Goal: Task Accomplishment & Management: Complete application form

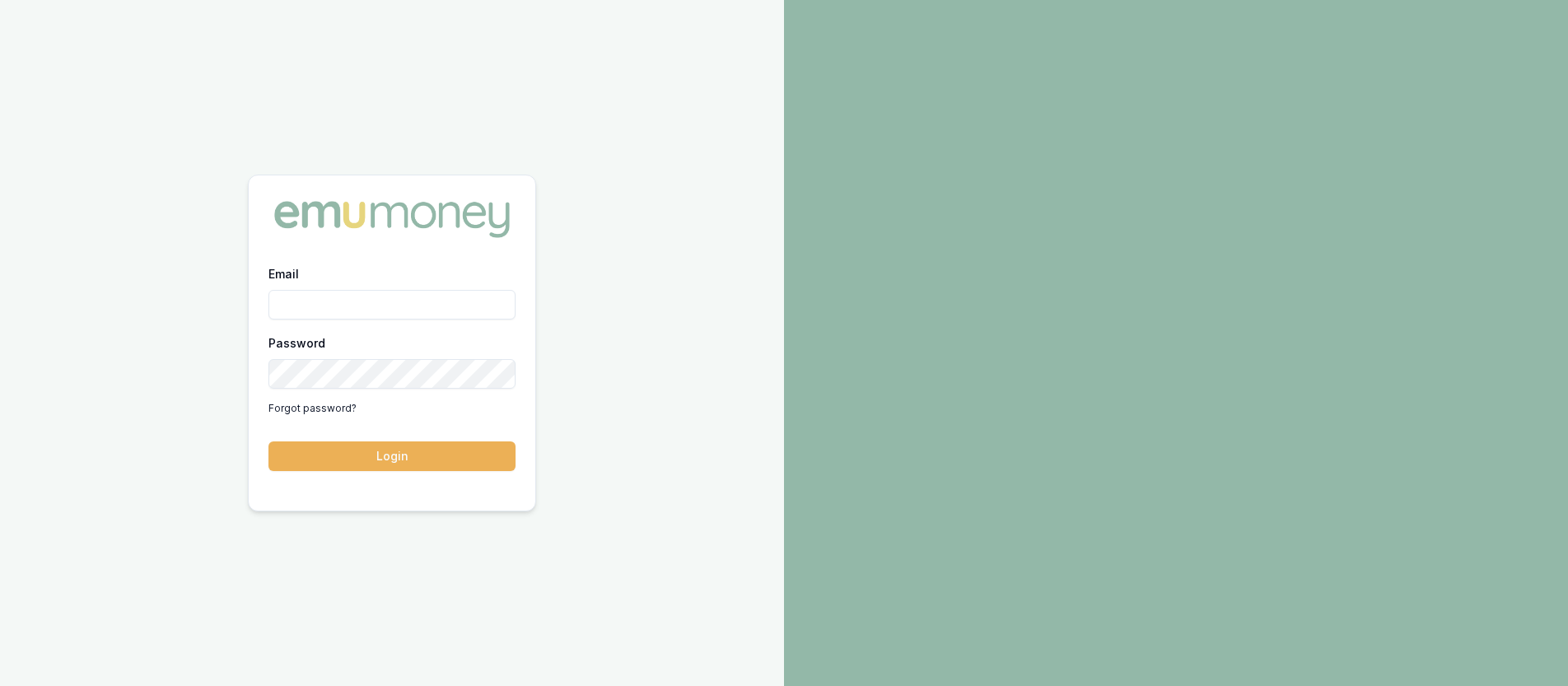
click at [379, 302] on input "Email" at bounding box center [392, 304] width 247 height 29
click at [394, 269] on div "Email" at bounding box center [392, 291] width 247 height 56
click at [393, 298] on input "Email" at bounding box center [392, 304] width 247 height 29
click at [331, 411] on link "Forgot password?" at bounding box center [312, 409] width 88 height 27
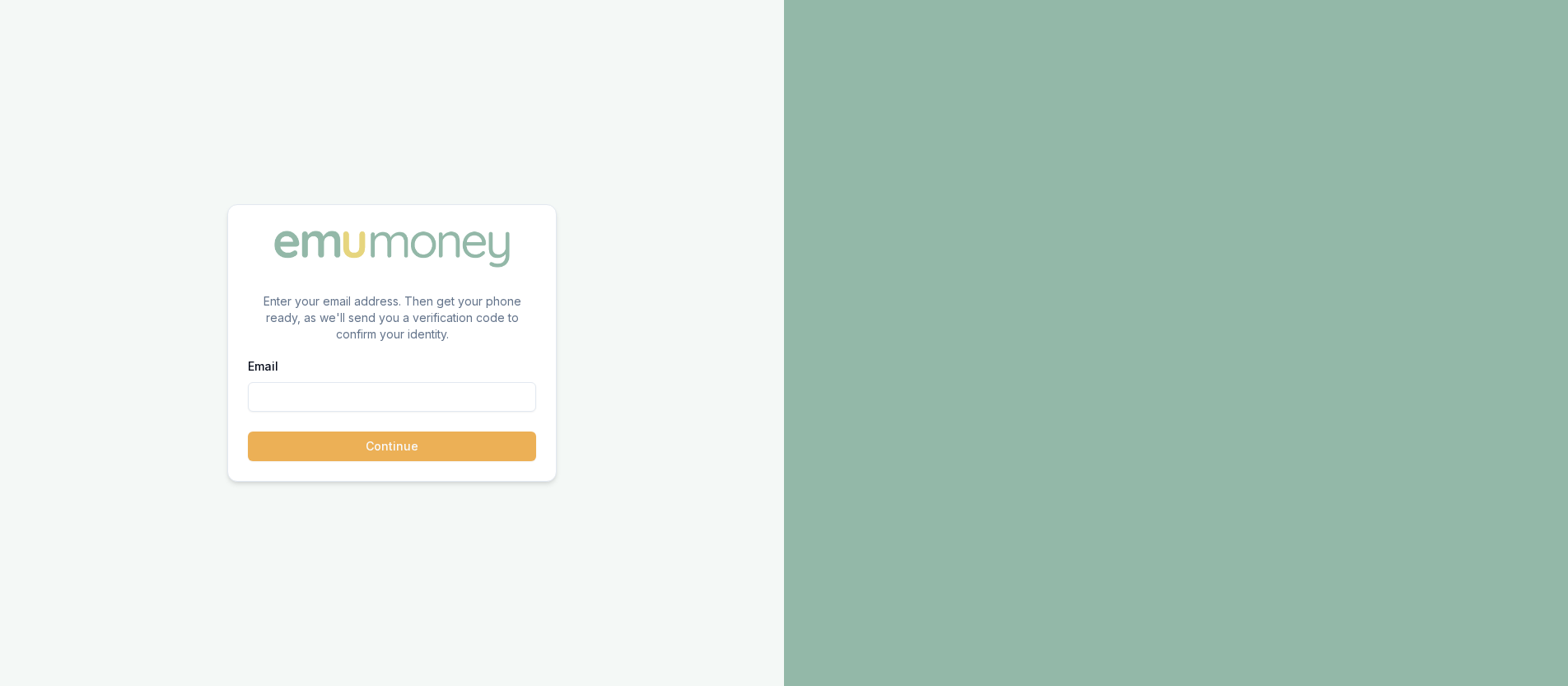
click at [400, 364] on div "Email" at bounding box center [392, 383] width 288 height 56
click at [402, 383] on input "Email" at bounding box center [392, 397] width 288 height 29
type input "[PERSON_NAME][EMAIL_ADDRESS][DOMAIN_NAME]"
click at [248, 432] on button "Continue" at bounding box center [392, 446] width 288 height 29
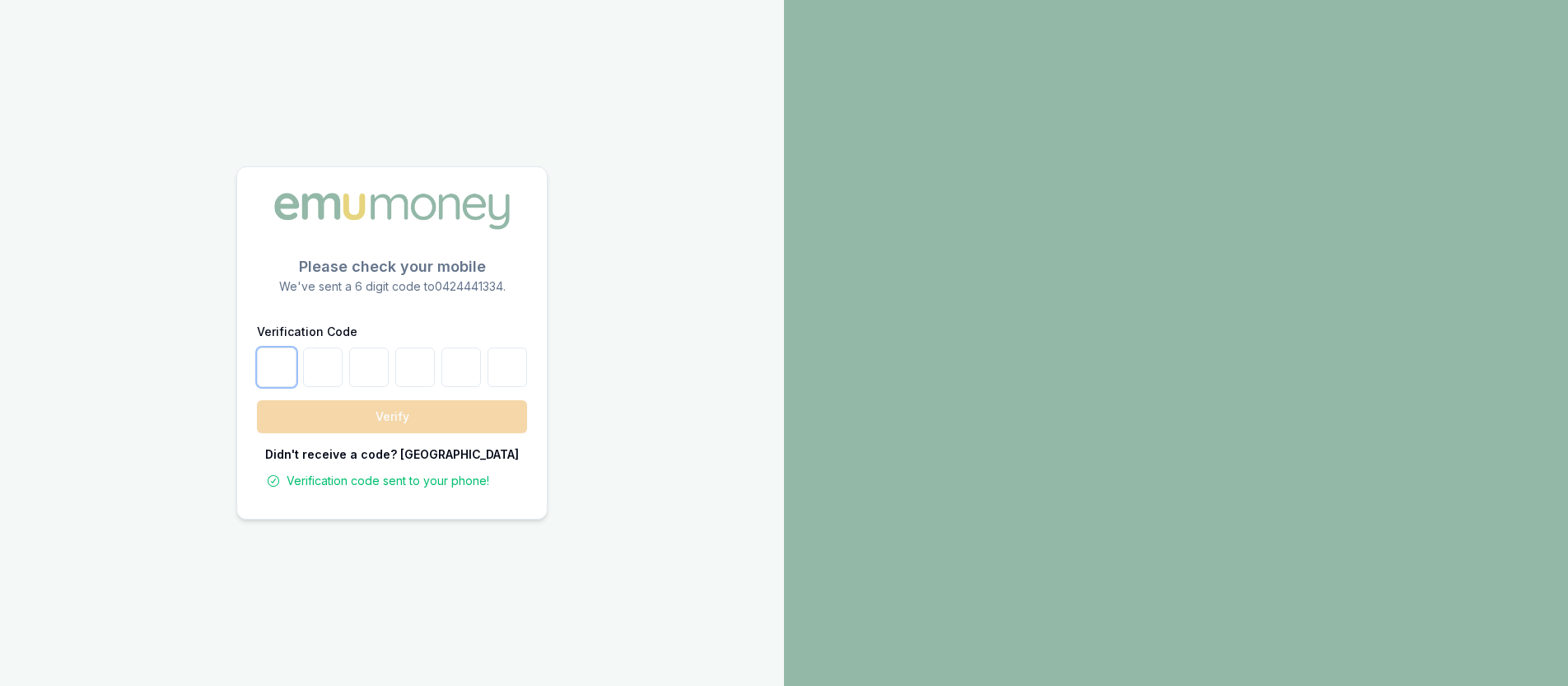
click at [280, 379] on input "number" at bounding box center [277, 367] width 39 height 39
type input "3"
type input "5"
type input "9"
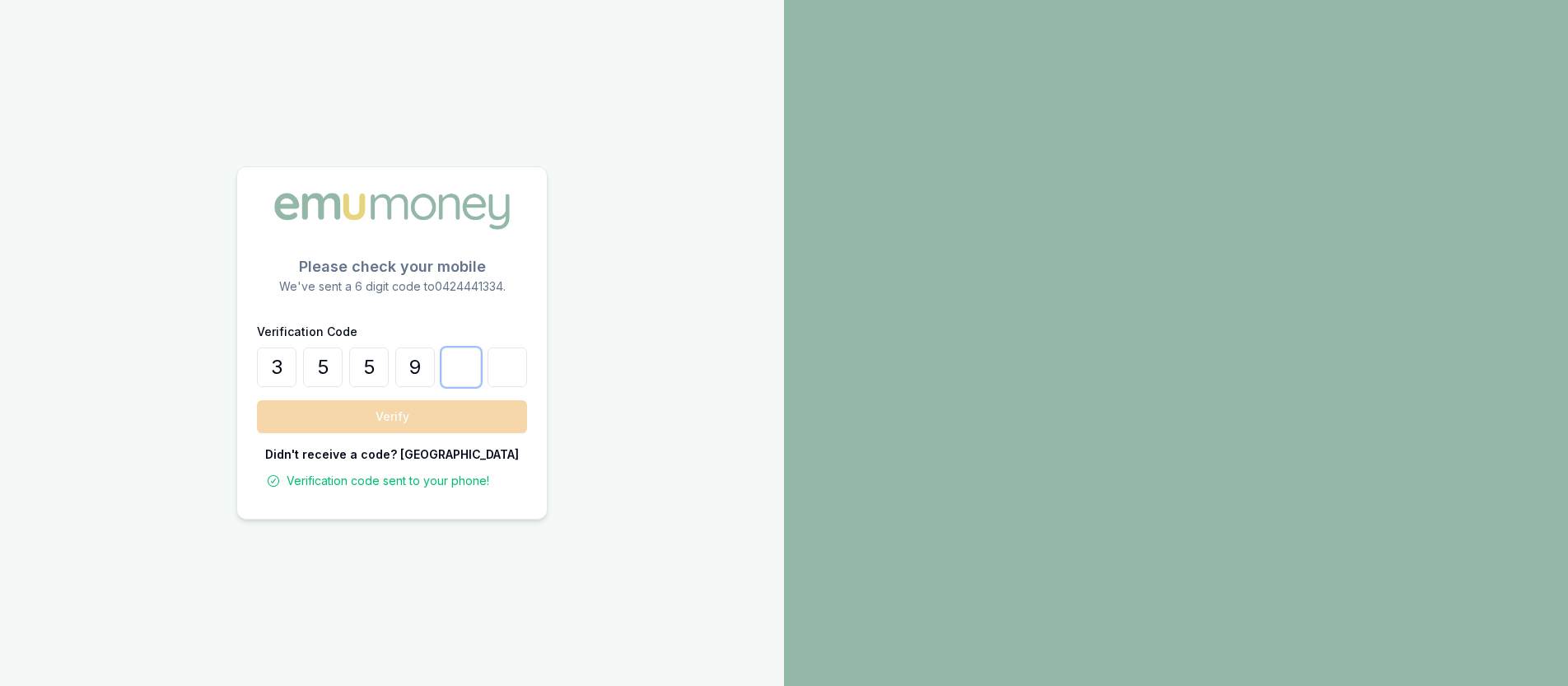
type input "4"
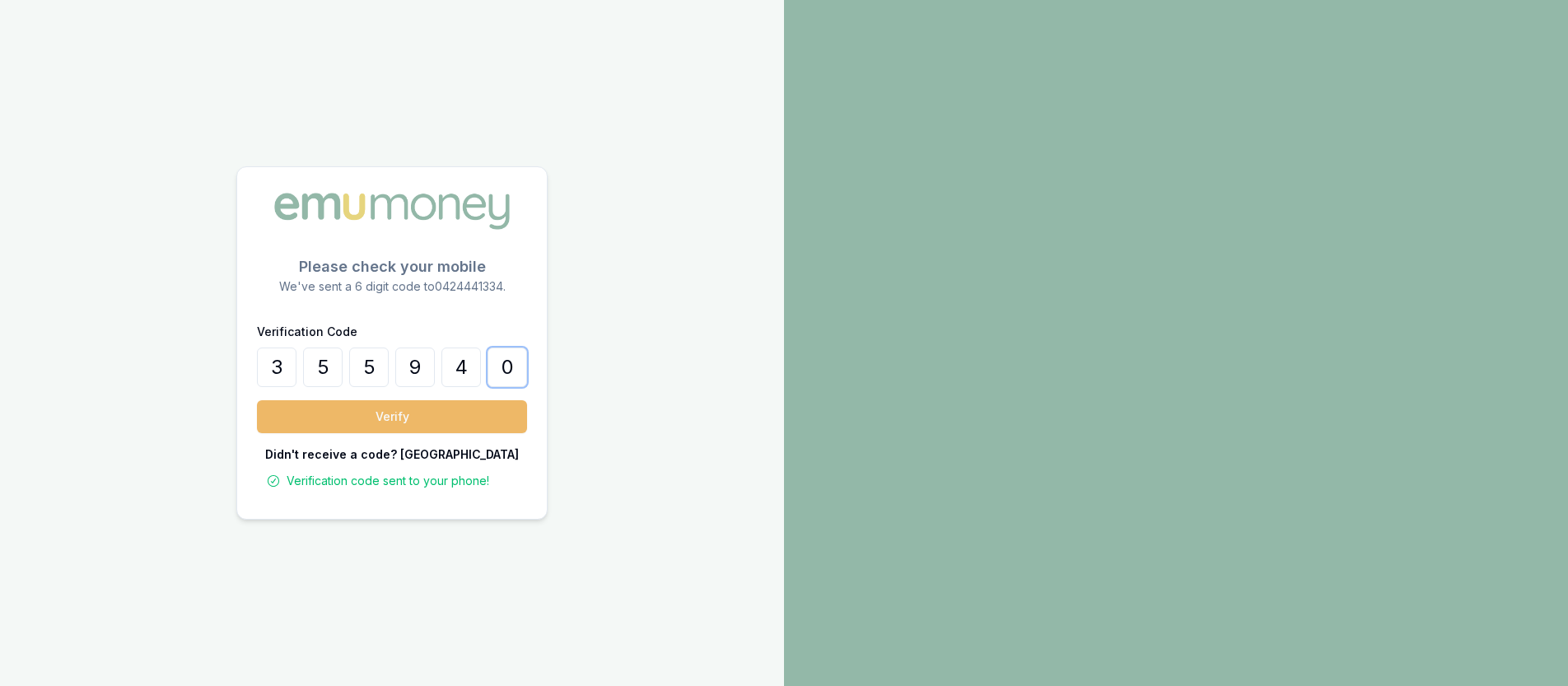
type input "0"
click at [450, 421] on button "Verify" at bounding box center [392, 416] width 270 height 33
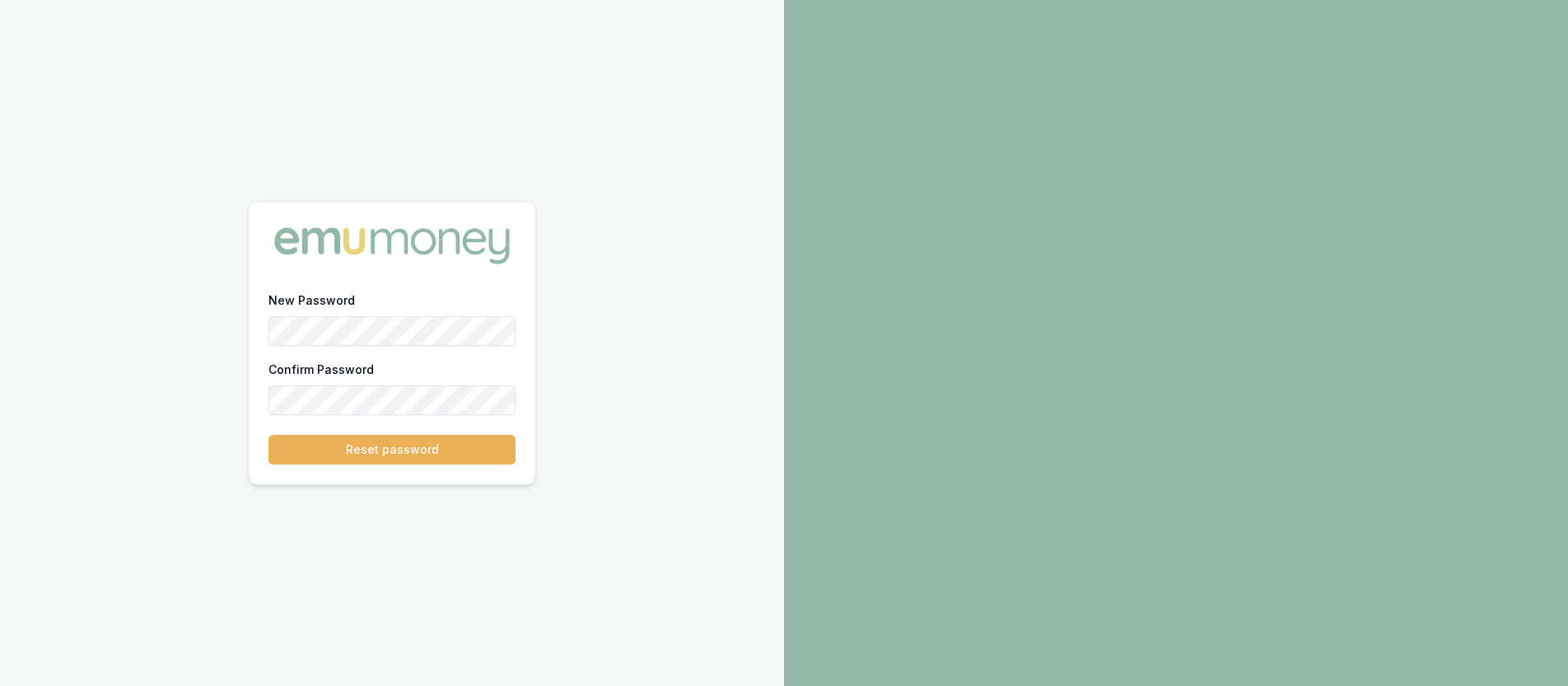
click at [507, 285] on div at bounding box center [392, 246] width 286 height 87
click at [389, 295] on div "New Password" at bounding box center [392, 318] width 247 height 56
click at [429, 295] on div "New Password" at bounding box center [392, 318] width 247 height 56
click at [269, 435] on button "Reset password" at bounding box center [392, 449] width 247 height 29
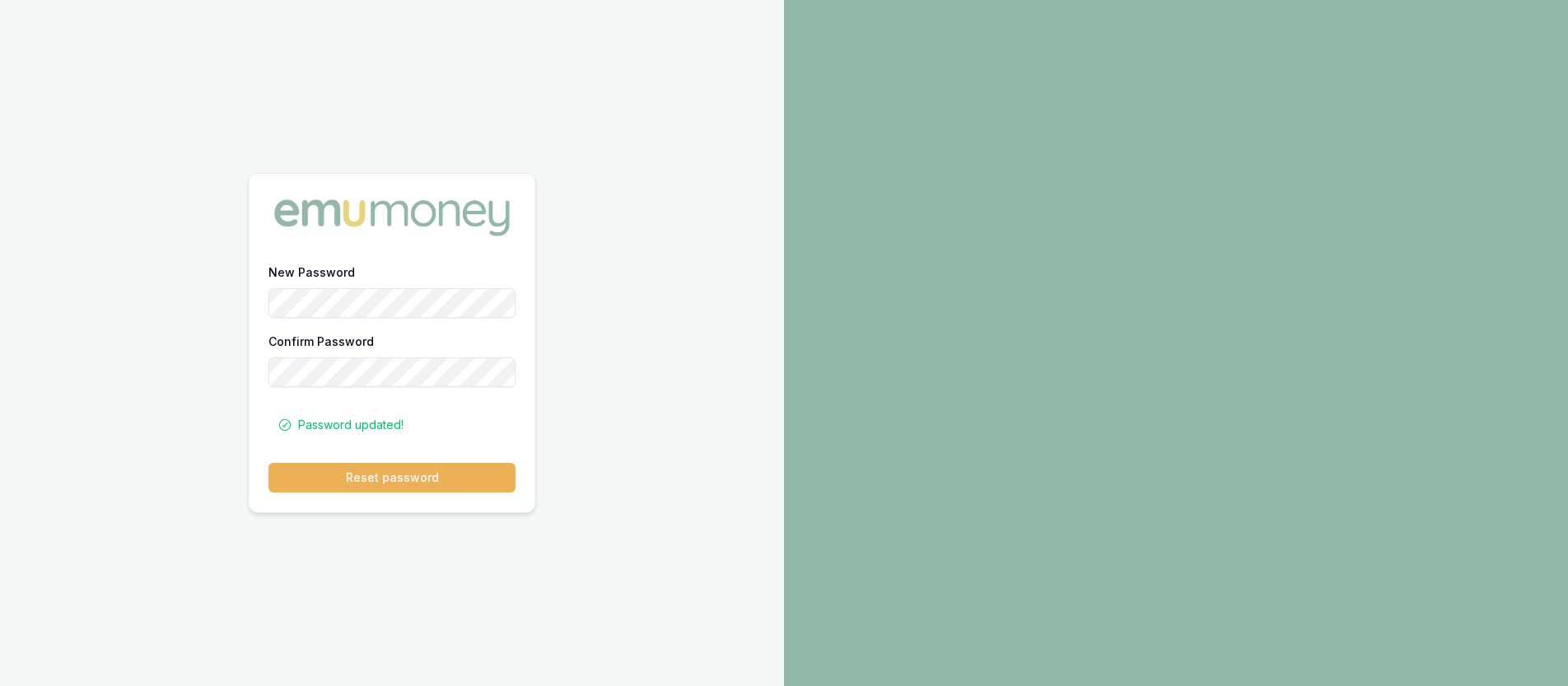
click at [688, 456] on div "New Password Confirm Password Password updated! Reset password" at bounding box center [392, 343] width 784 height 686
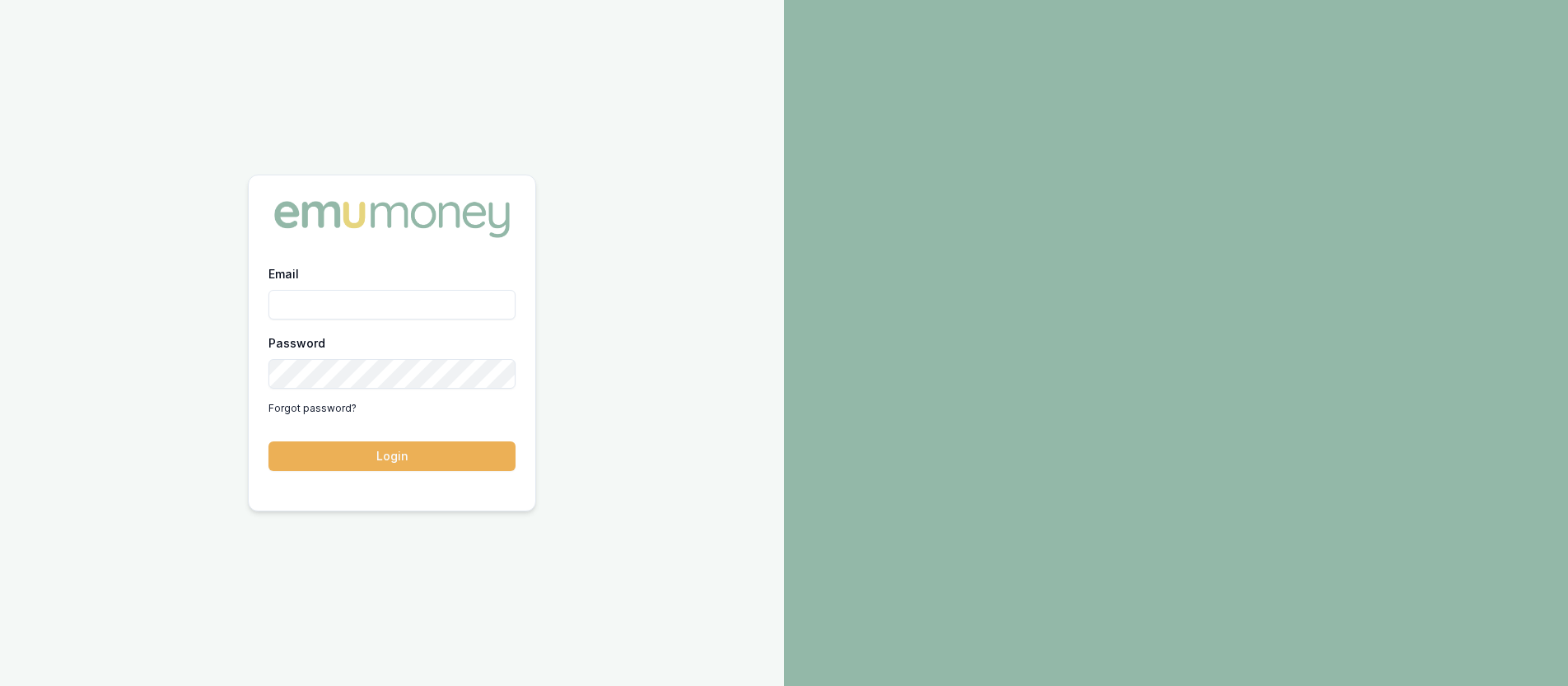
click at [370, 319] on div "Email Password Forgot password?" at bounding box center [392, 343] width 247 height 158
click at [368, 315] on input "Email" at bounding box center [392, 304] width 247 height 29
type input "[PERSON_NAME][EMAIL_ADDRESS][DOMAIN_NAME]"
click at [414, 437] on form "Email ivan@lendcofinance.com.au Password Forgot password? Login" at bounding box center [392, 367] width 247 height 207
click at [416, 450] on button "Login" at bounding box center [392, 456] width 247 height 29
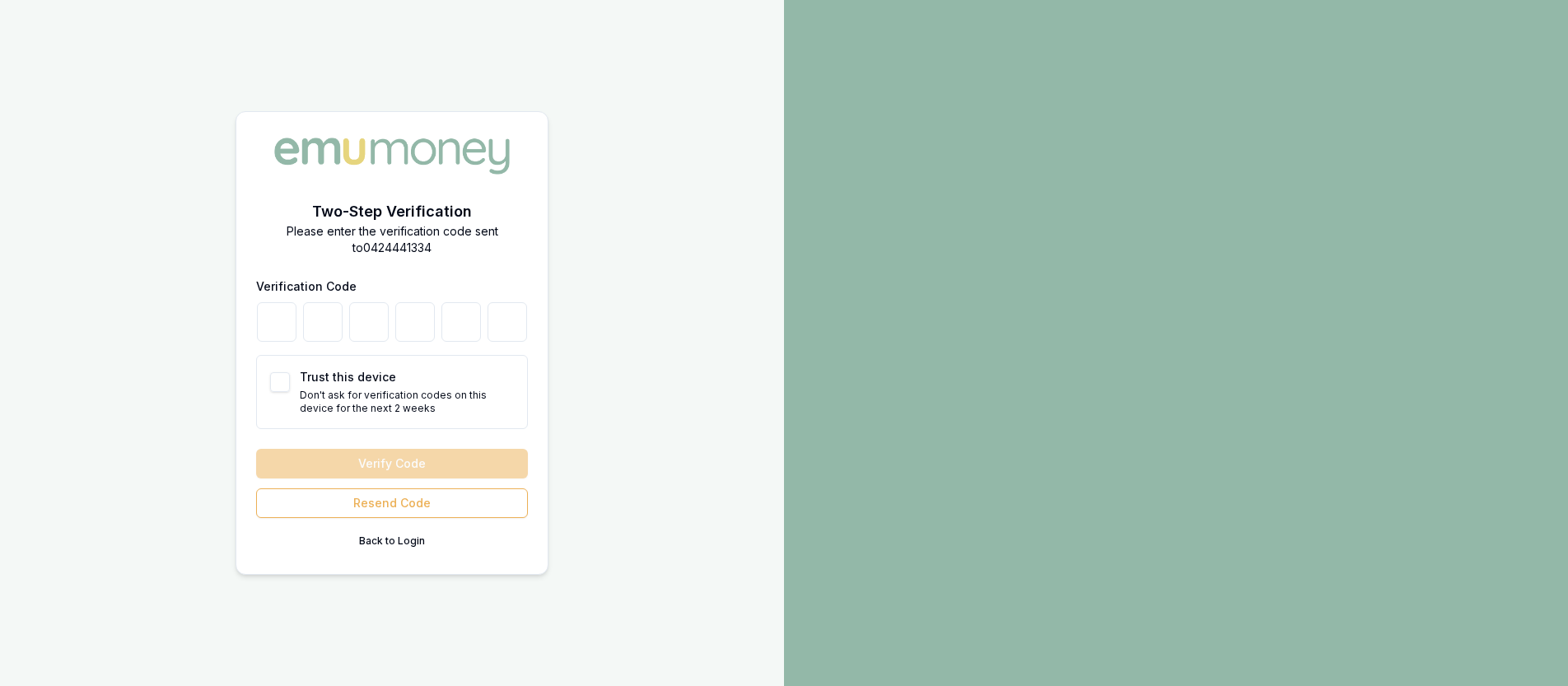
click at [292, 375] on div "Trust this device Don't ask for verification codes on this device for the next …" at bounding box center [392, 391] width 272 height 74
click at [286, 377] on button "Trust this device" at bounding box center [280, 383] width 20 height 20
checkbox input "true"
click at [290, 327] on input "number" at bounding box center [277, 322] width 39 height 39
type input "2"
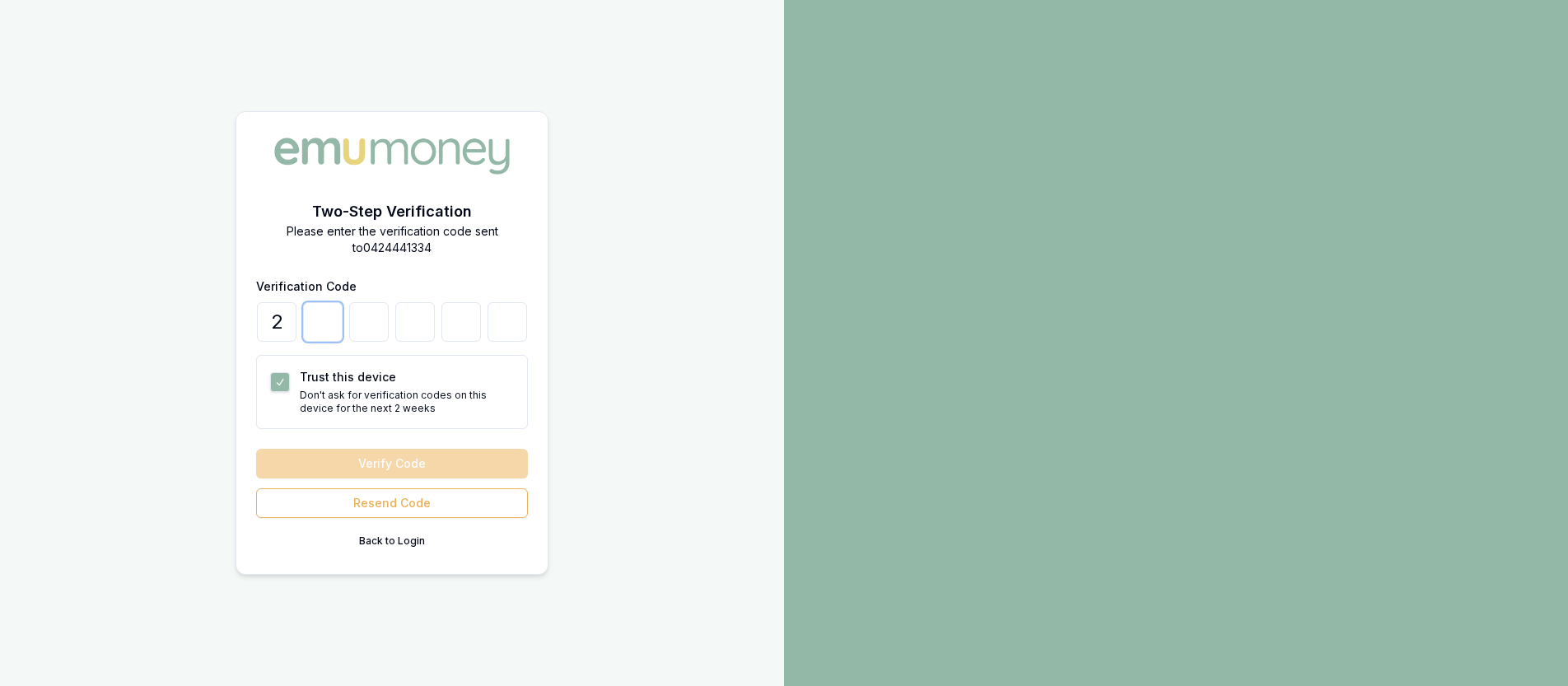
type input "9"
type input "3"
type input "8"
type input "6"
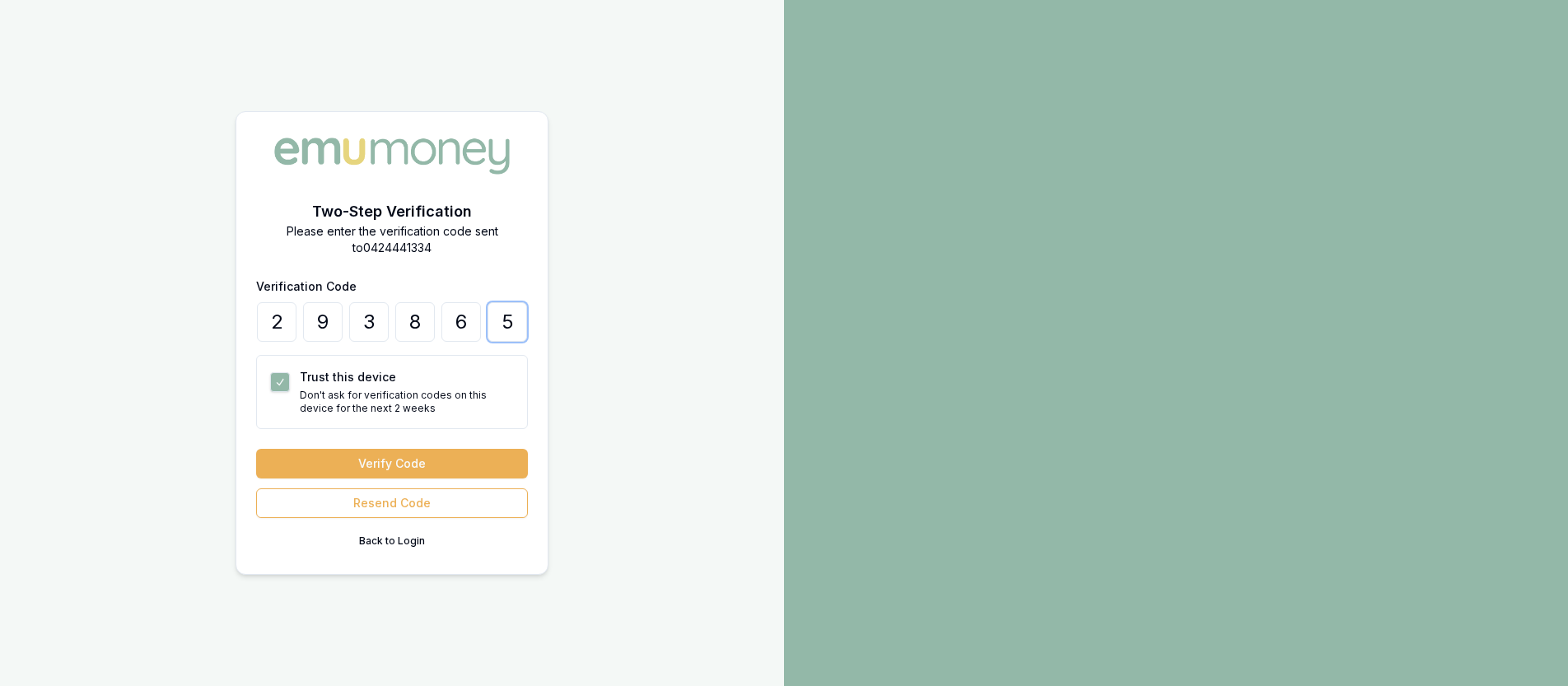
type input "5"
click at [385, 454] on button "Verify Code" at bounding box center [392, 464] width 272 height 29
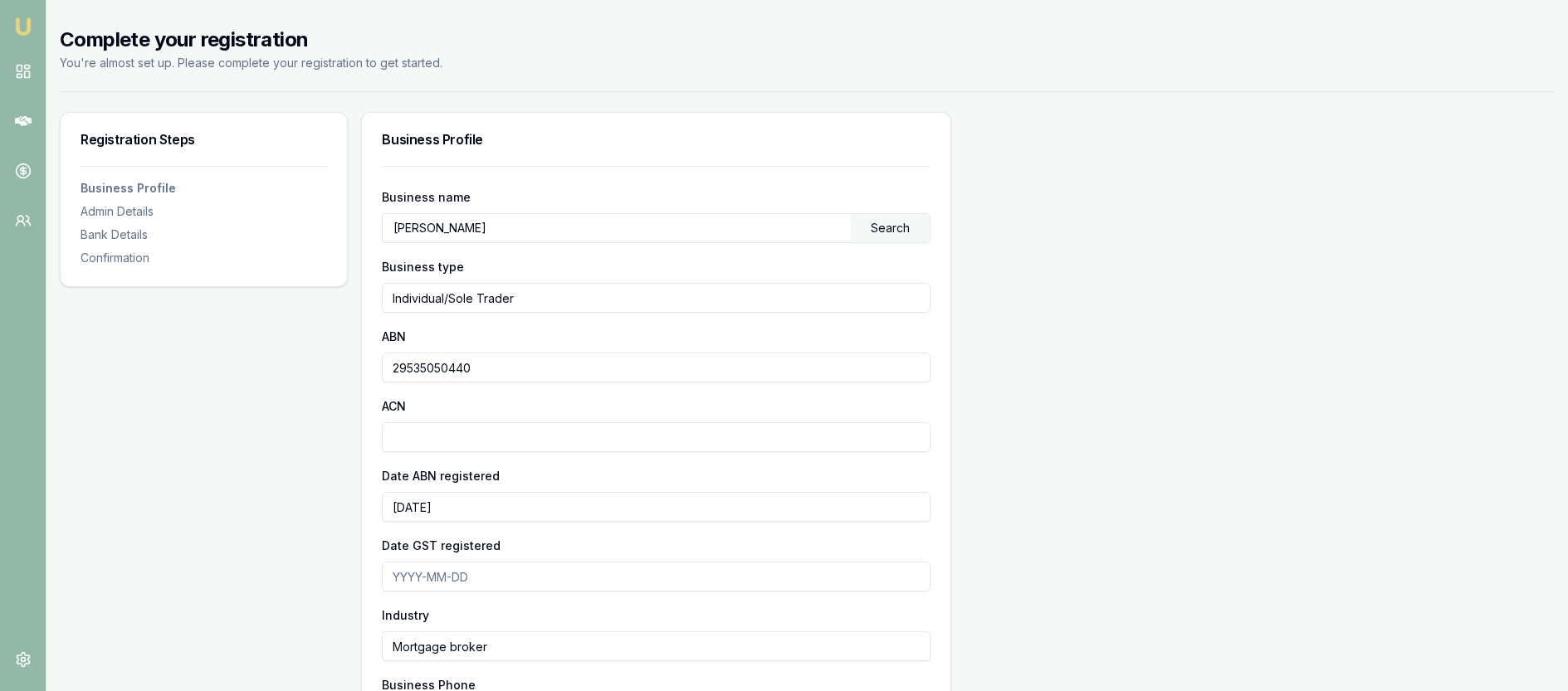
drag, startPoint x: 523, startPoint y: 362, endPoint x: 340, endPoint y: 343, distance: 184.0
click at [340, 343] on div "Registration Steps Business Profile Admin Details Bank Details Confirmation Bus…" at bounding box center [808, 560] width 1495 height 897
click at [1024, 324] on div "Registration Steps Business Profile Admin Details Bank Details Confirmation Bus…" at bounding box center [808, 560] width 1495 height 897
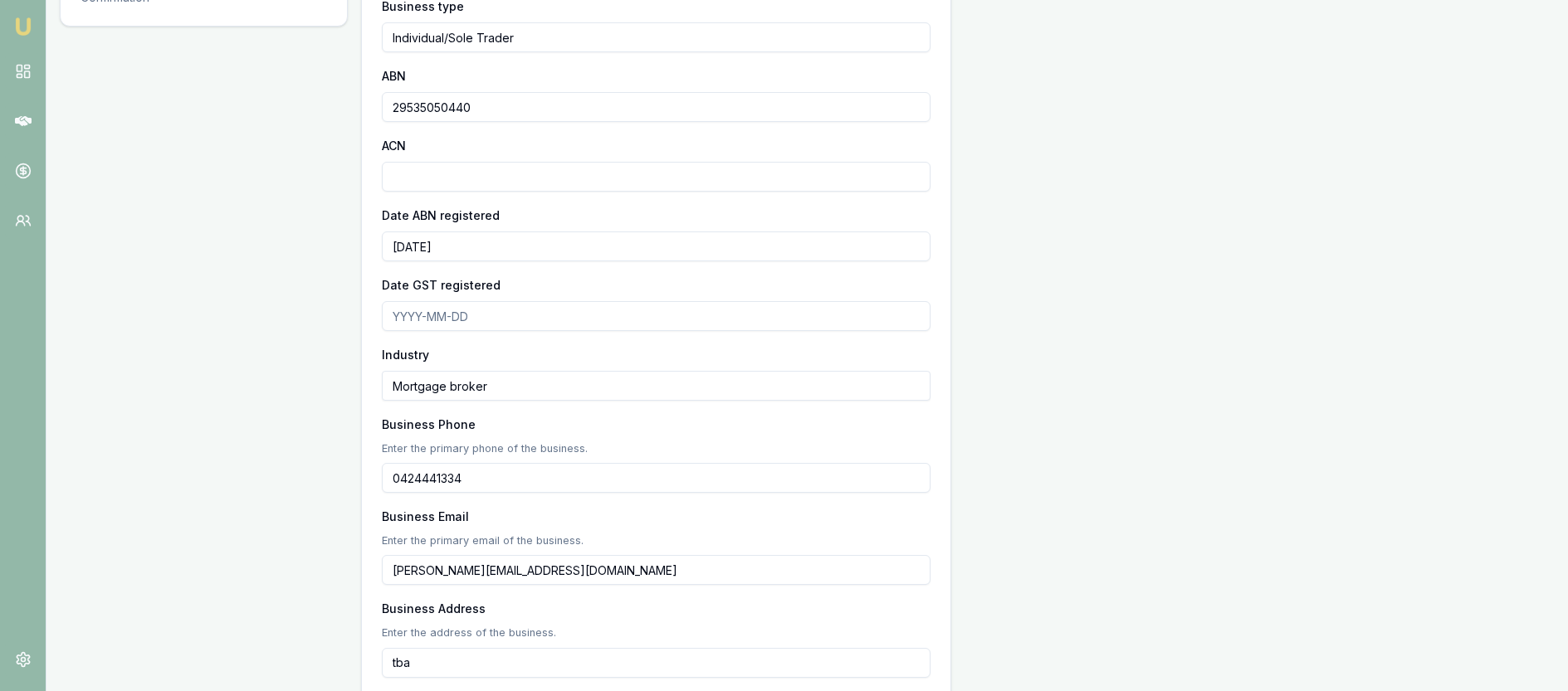
scroll to position [384, 0]
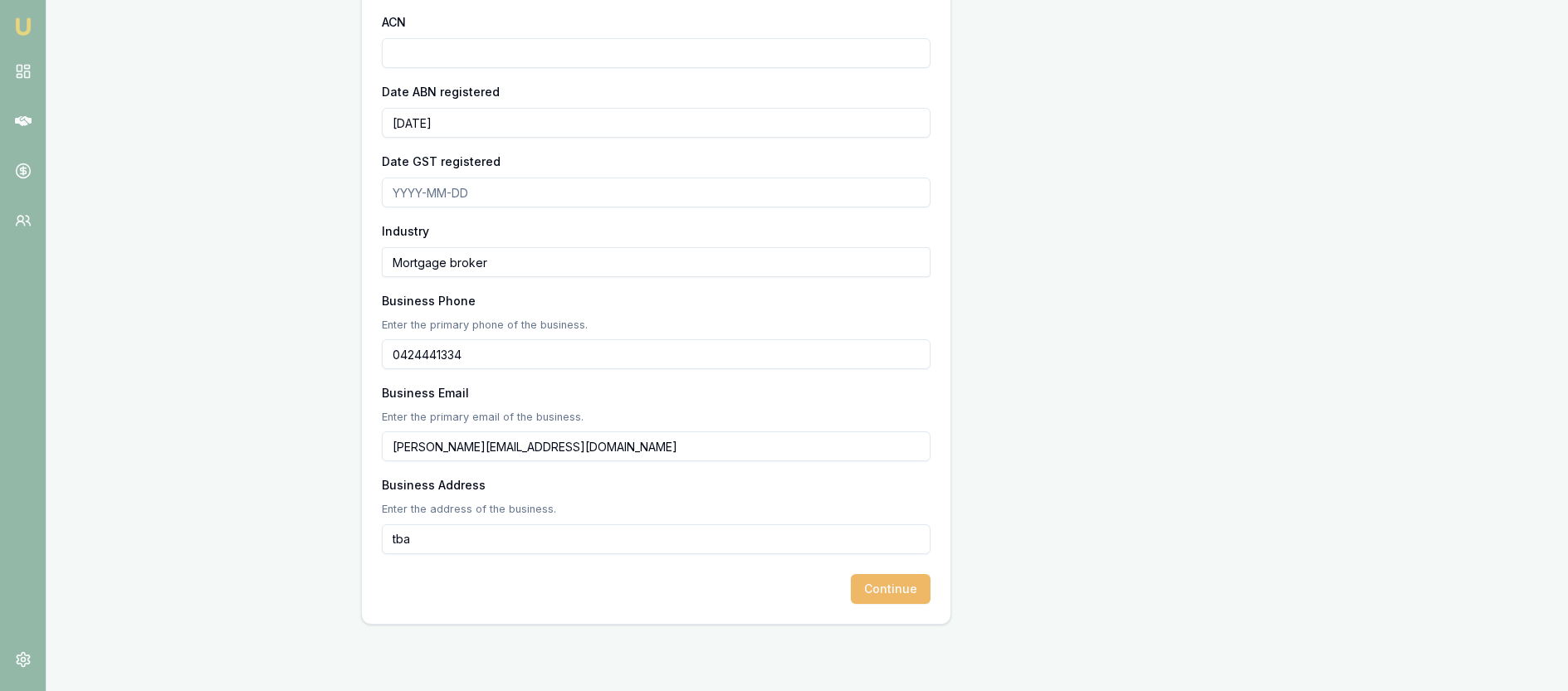
click at [882, 591] on button "Continue" at bounding box center [890, 589] width 80 height 30
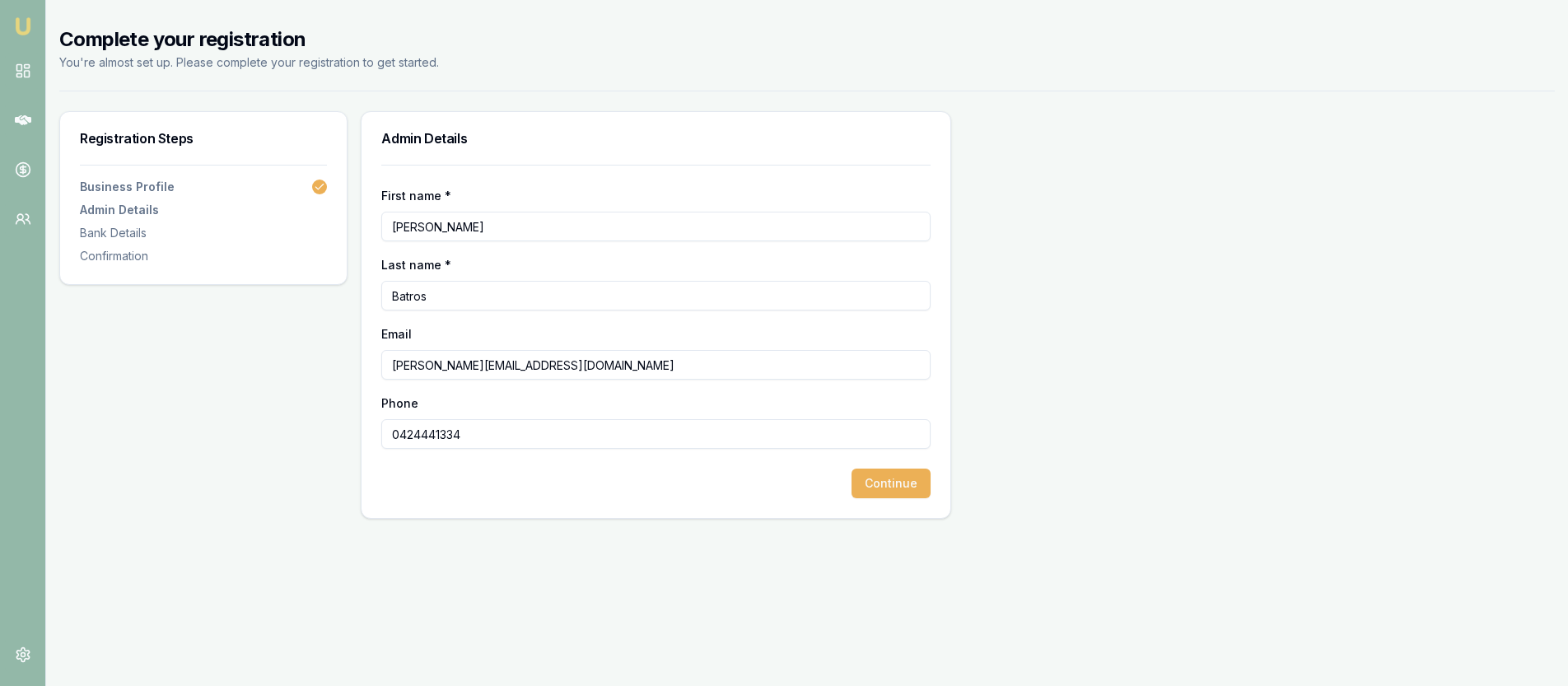
click at [885, 473] on button "Continue" at bounding box center [891, 483] width 79 height 29
click at [537, 227] on input "Bank Name" at bounding box center [656, 226] width 550 height 29
click at [537, 217] on input "Bank Name" at bounding box center [656, 226] width 550 height 29
click at [511, 246] on div "Bank Name Account Name BSB Account Number" at bounding box center [656, 317] width 550 height 263
click at [511, 235] on input "Bank Name" at bounding box center [656, 226] width 550 height 29
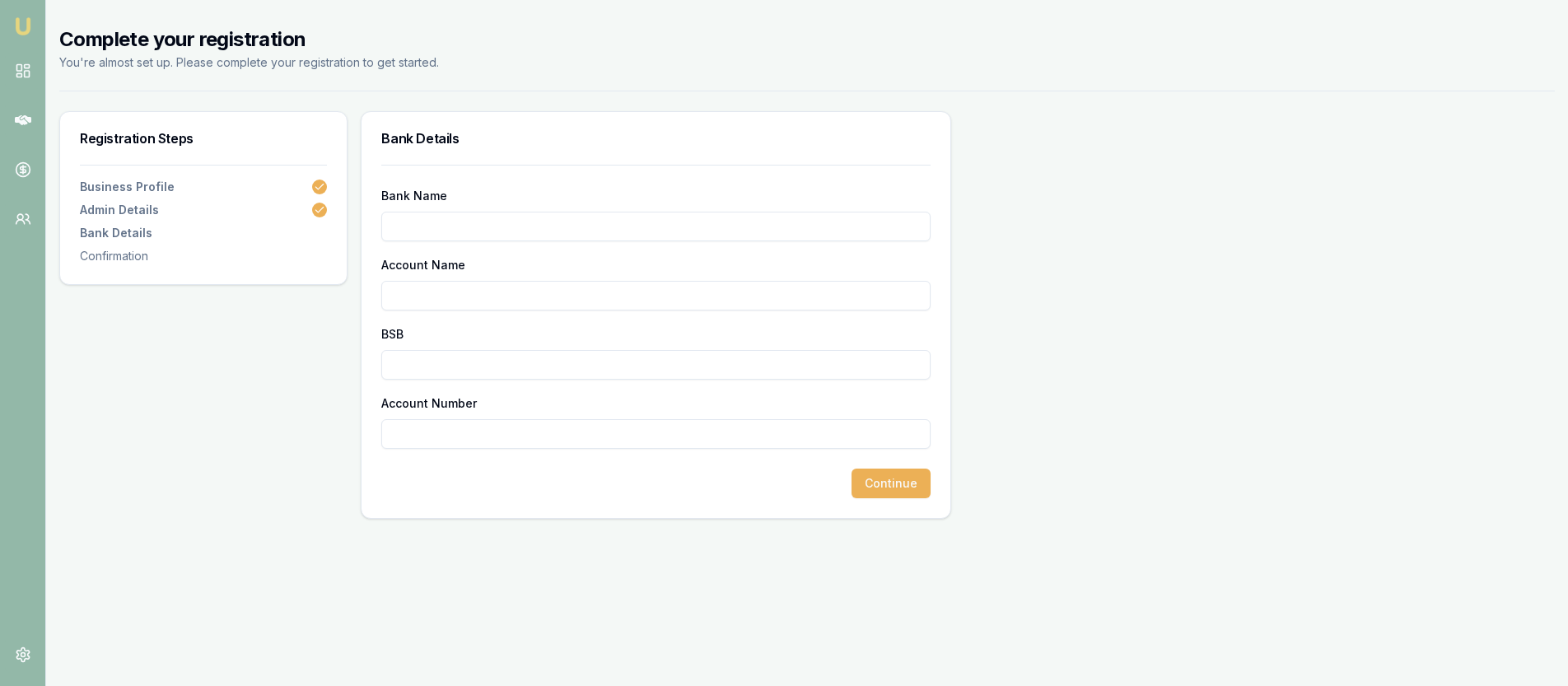
click at [518, 233] on input "Bank Name" at bounding box center [656, 226] width 550 height 29
type input "CBA"
type input "Ivan Ba"
type input "IB & CO"
type input "067873"
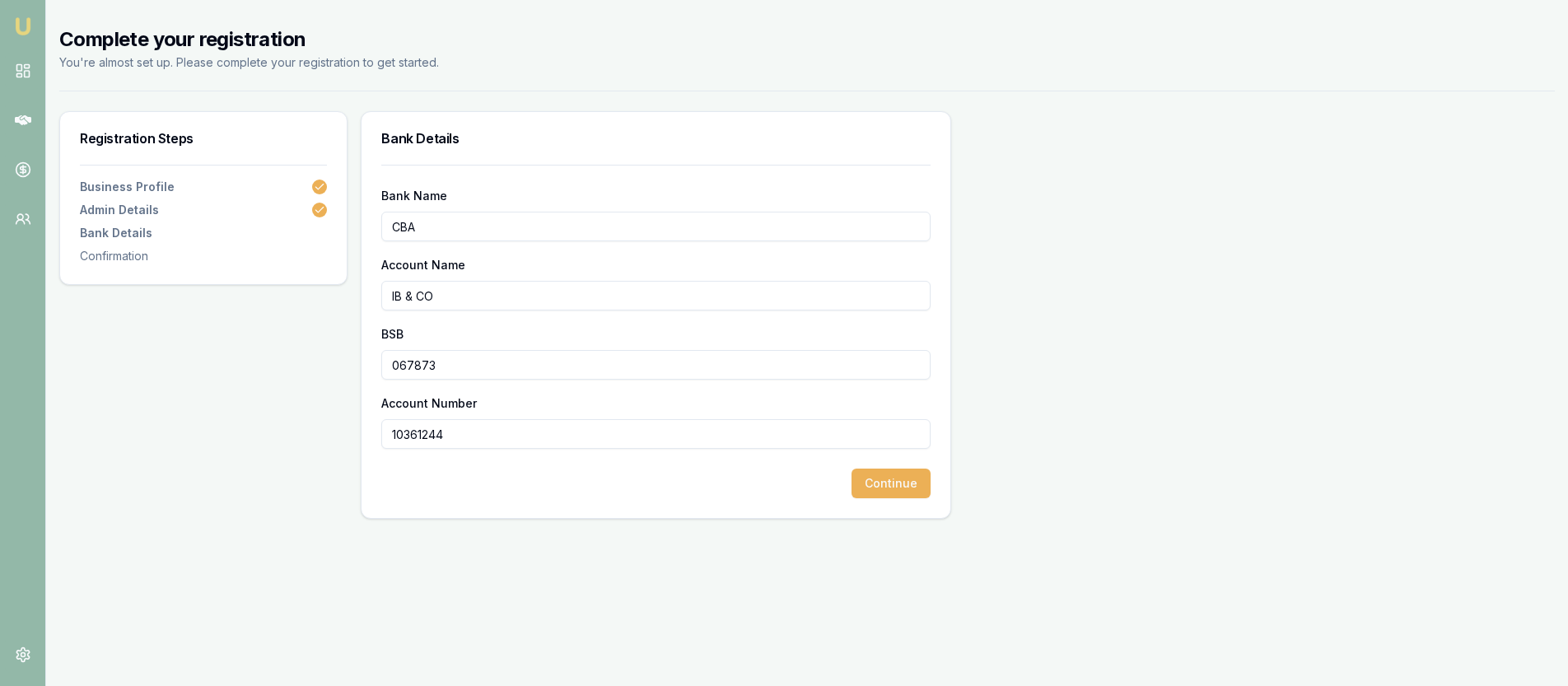
type input "10361244"
click at [882, 485] on button "Continue" at bounding box center [891, 483] width 79 height 29
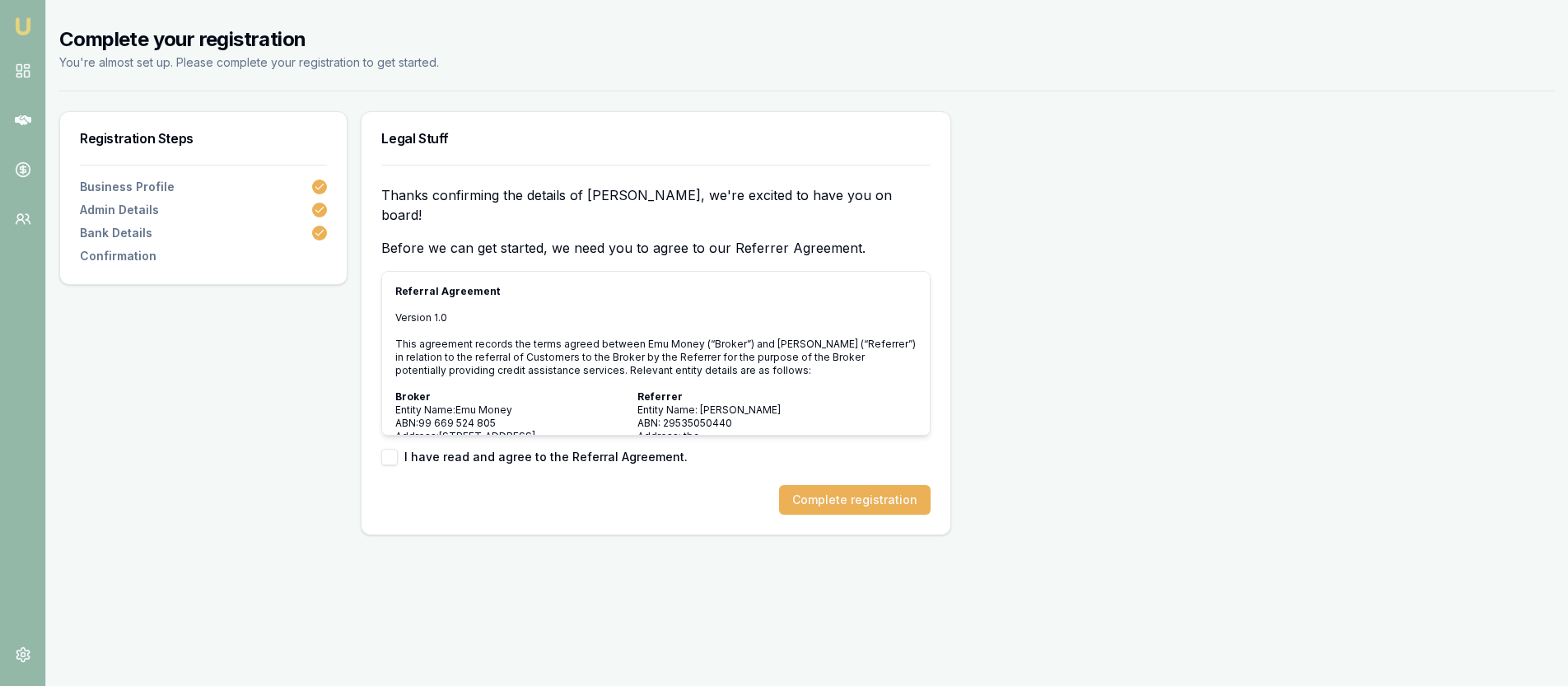
click at [432, 451] on label "I have read and agree to the Referral Agreement." at bounding box center [546, 456] width 284 height 12
click at [422, 451] on label "I have read and agree to the Referral Agreement." at bounding box center [546, 456] width 284 height 12
click at [396, 449] on button "button" at bounding box center [390, 457] width 17 height 17
checkbox input "true"
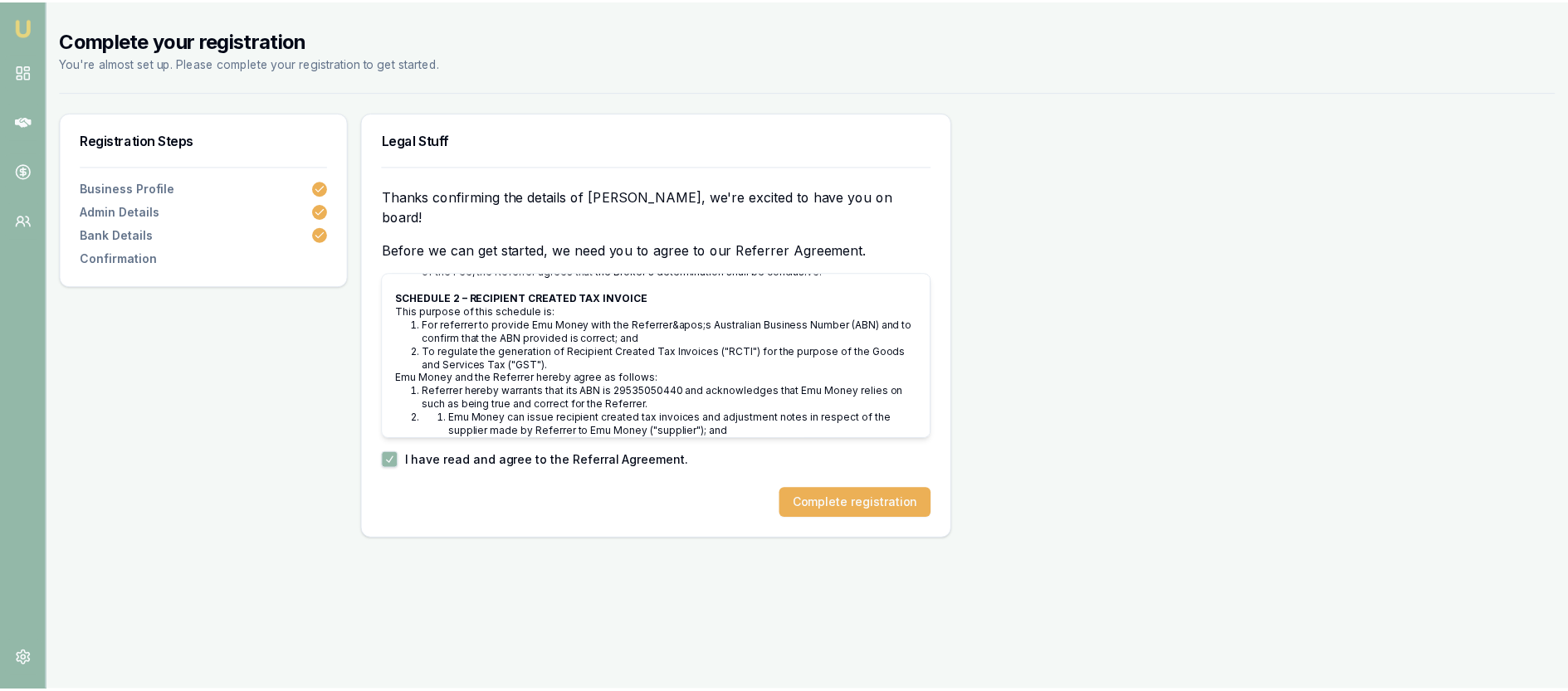
scroll to position [4583, 0]
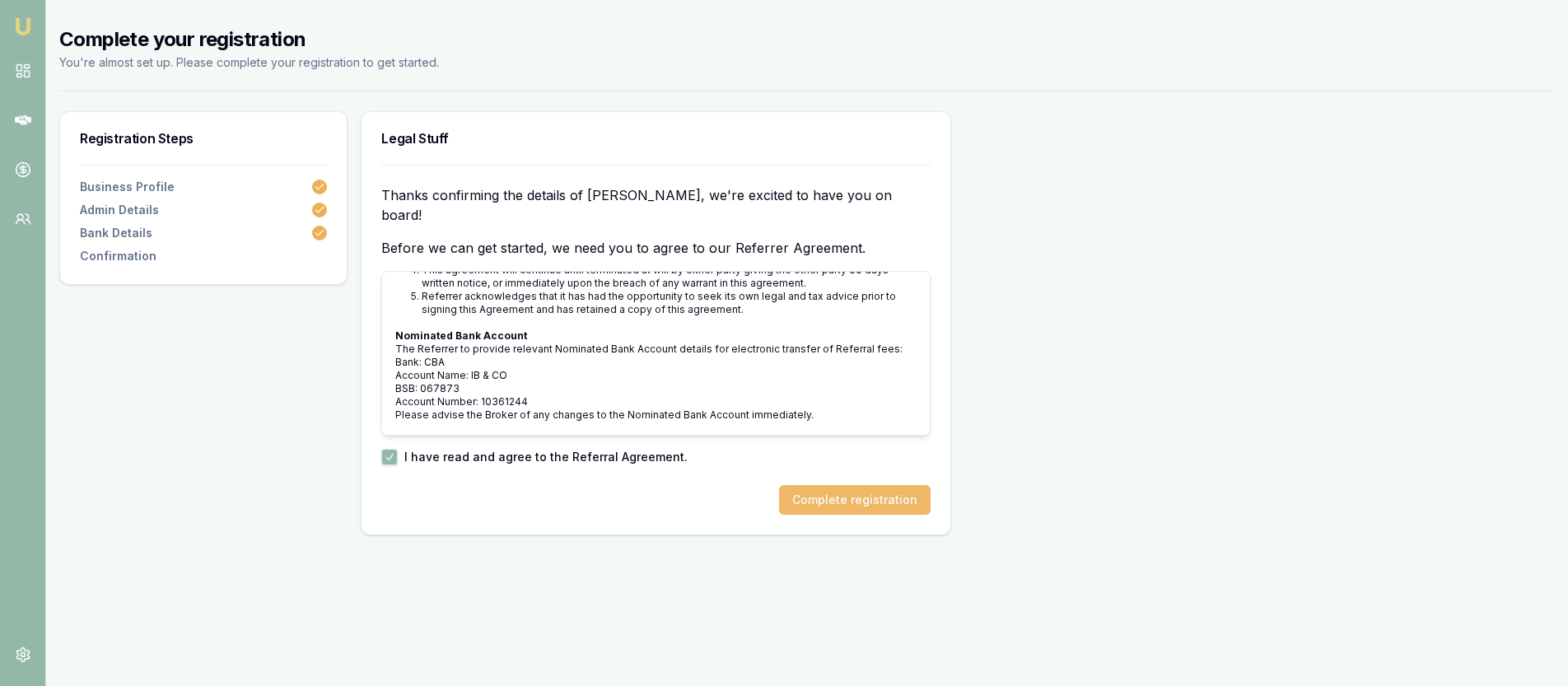
click at [841, 485] on button "Complete registration" at bounding box center [855, 499] width 151 height 29
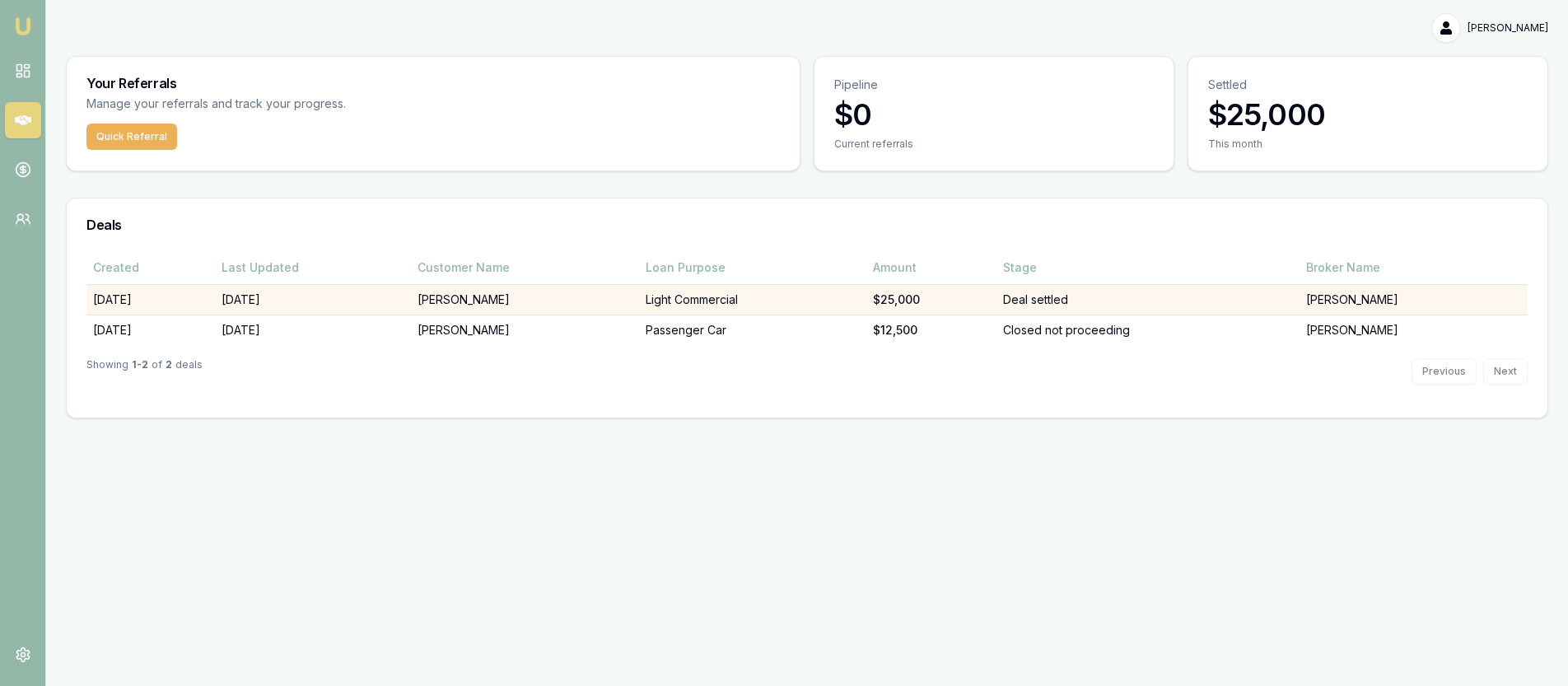
click at [615, 310] on td "Hadi Dirani" at bounding box center [525, 300] width 229 height 30
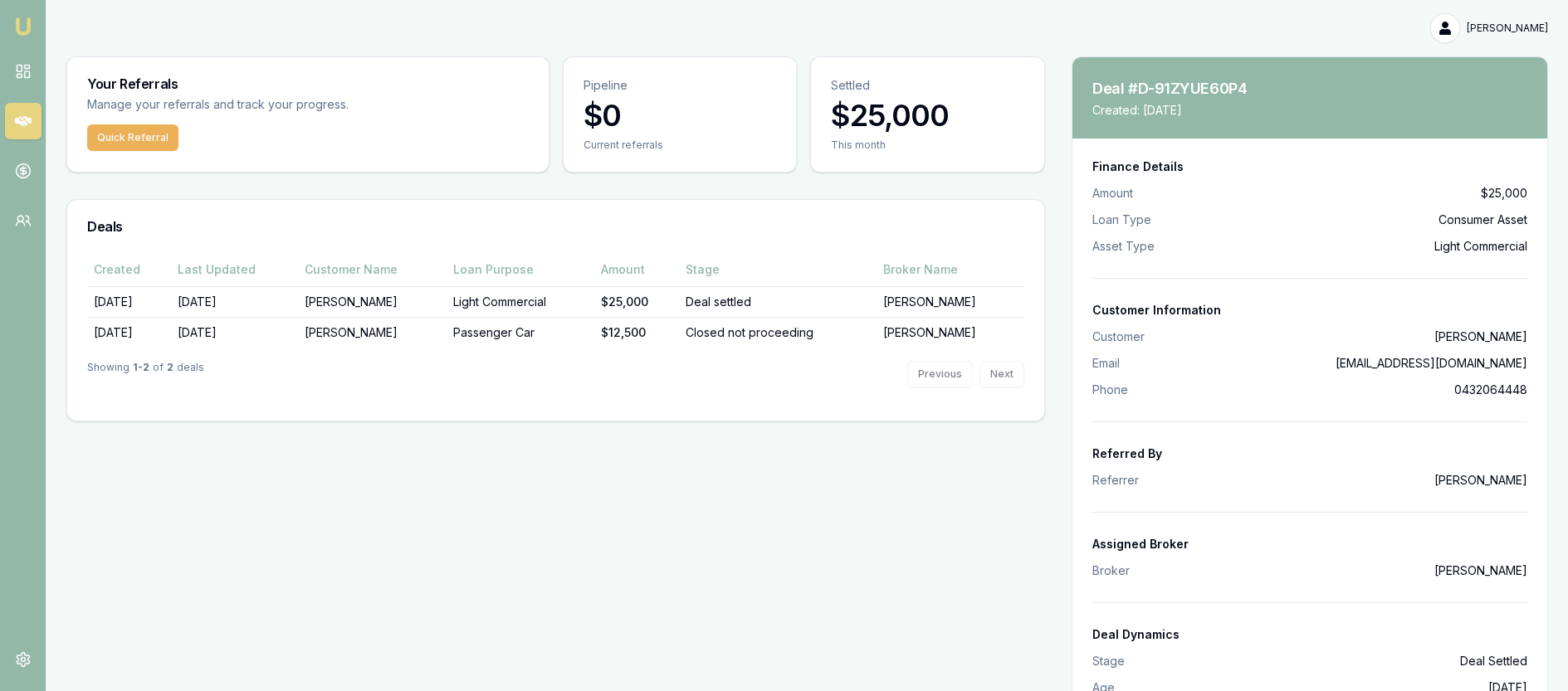
click at [997, 238] on div "Deals" at bounding box center [556, 226] width 977 height 53
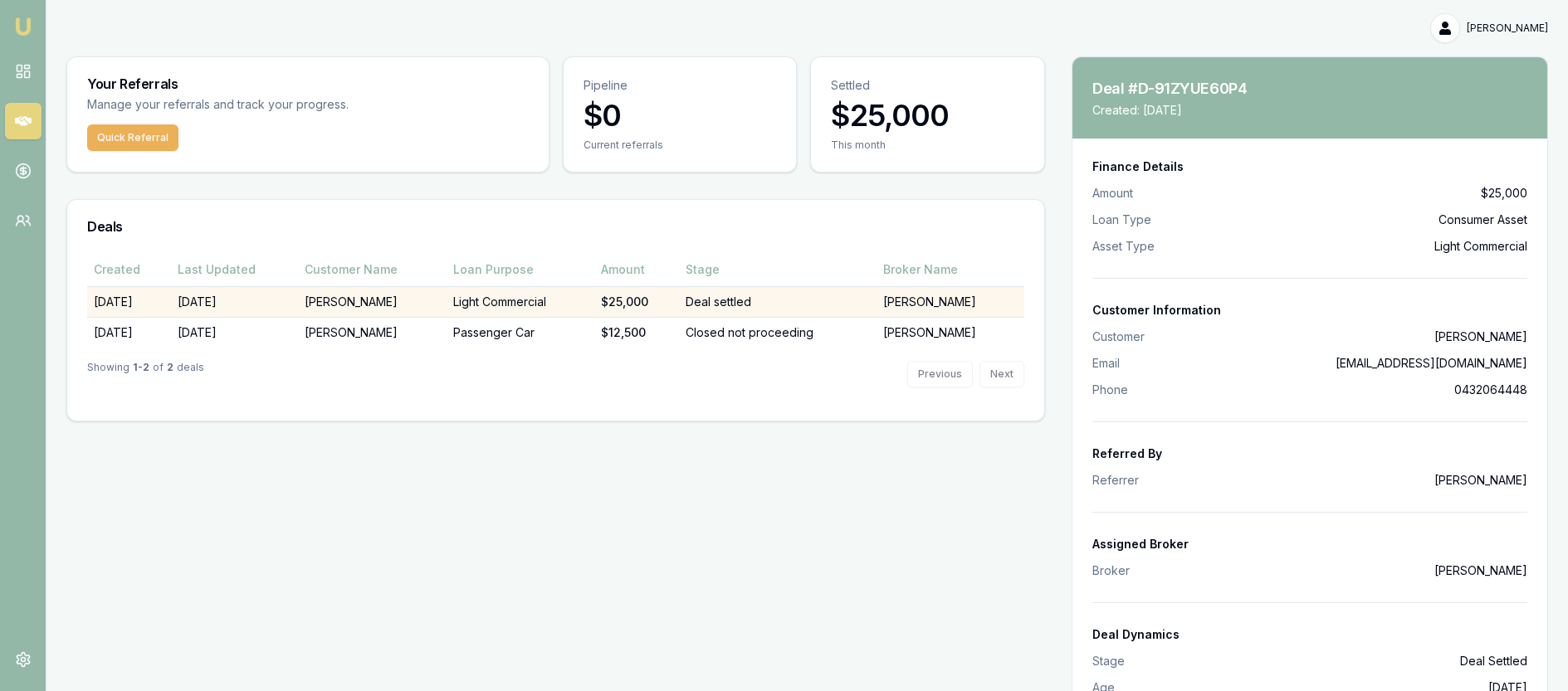
click at [937, 293] on td "Evette Abdo" at bounding box center [951, 302] width 149 height 30
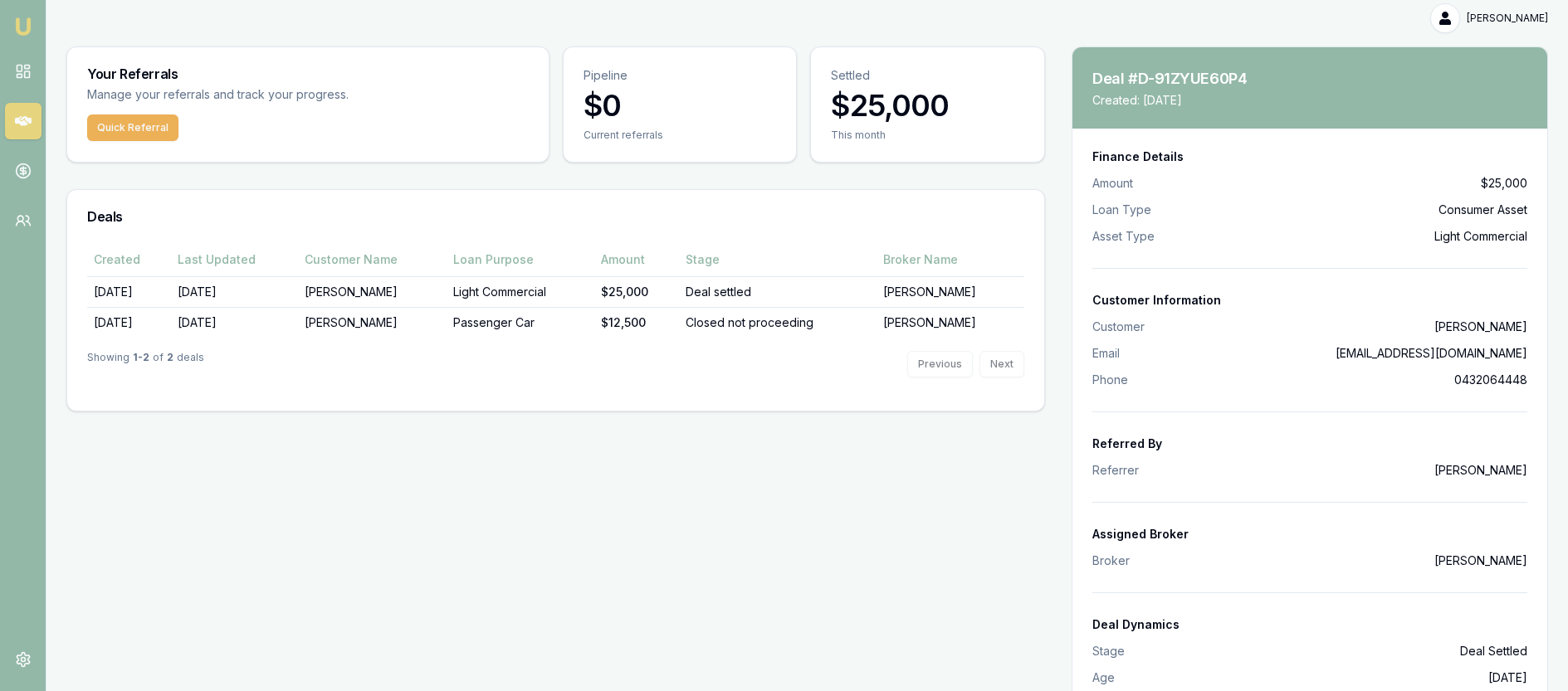
scroll to position [73, 0]
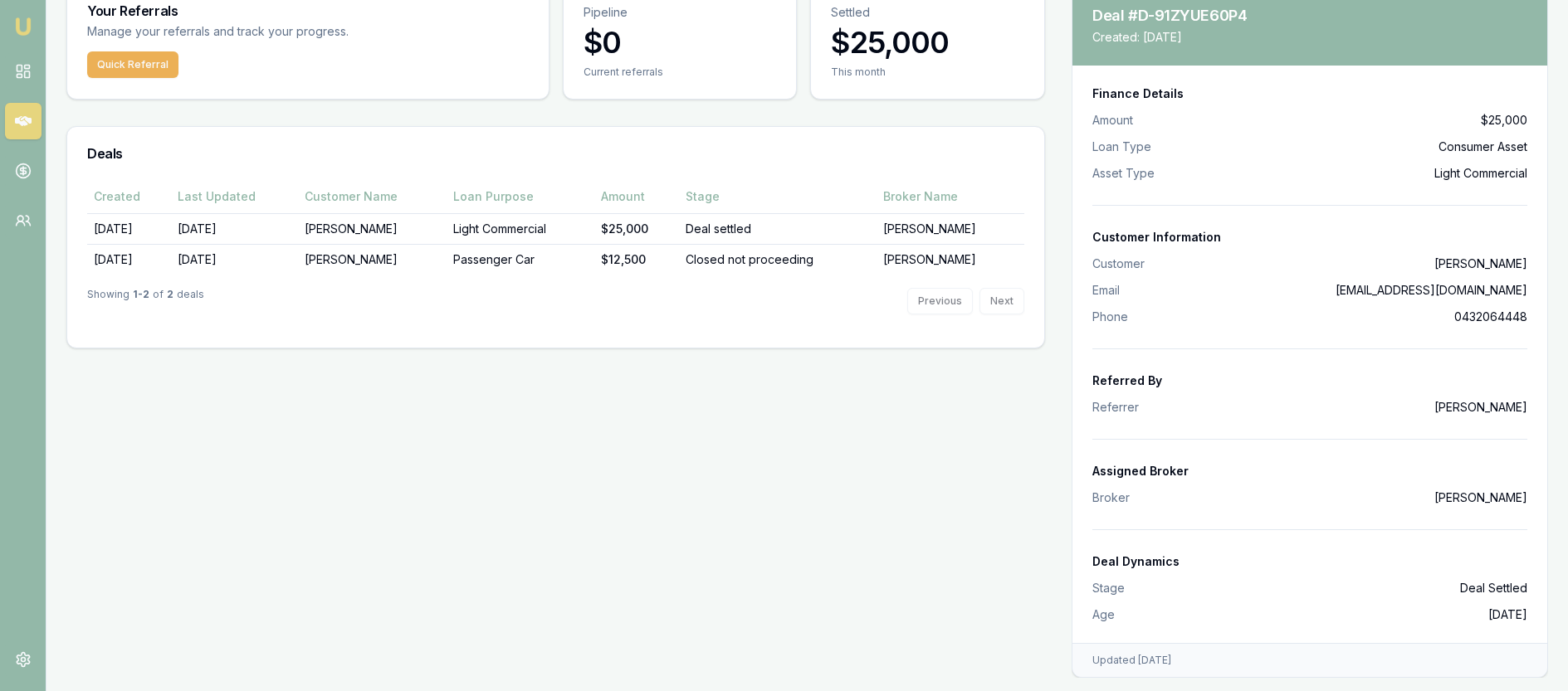
click at [960, 517] on main "Your Referrals Manage your referrals and track your progress. Quick Referral Pi…" at bounding box center [808, 330] width 1522 height 695
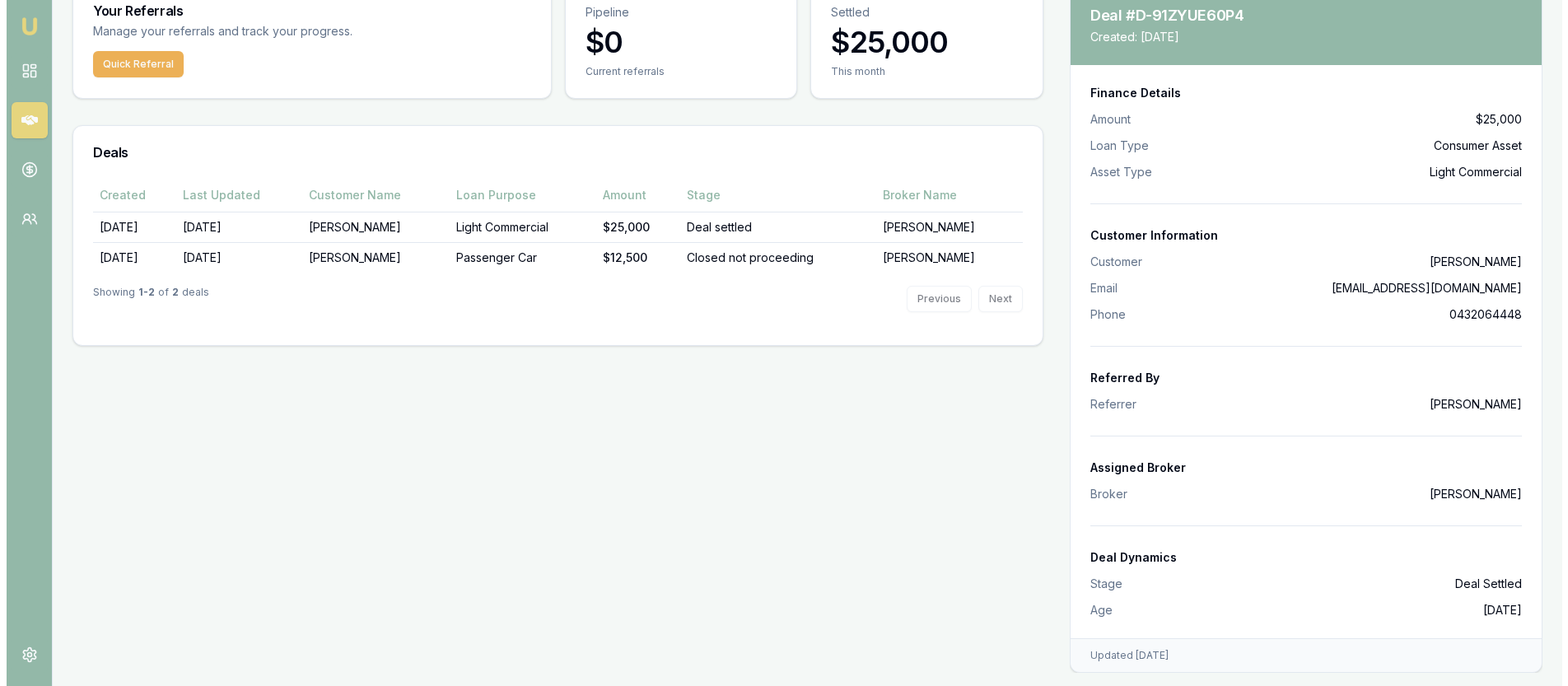
scroll to position [0, 0]
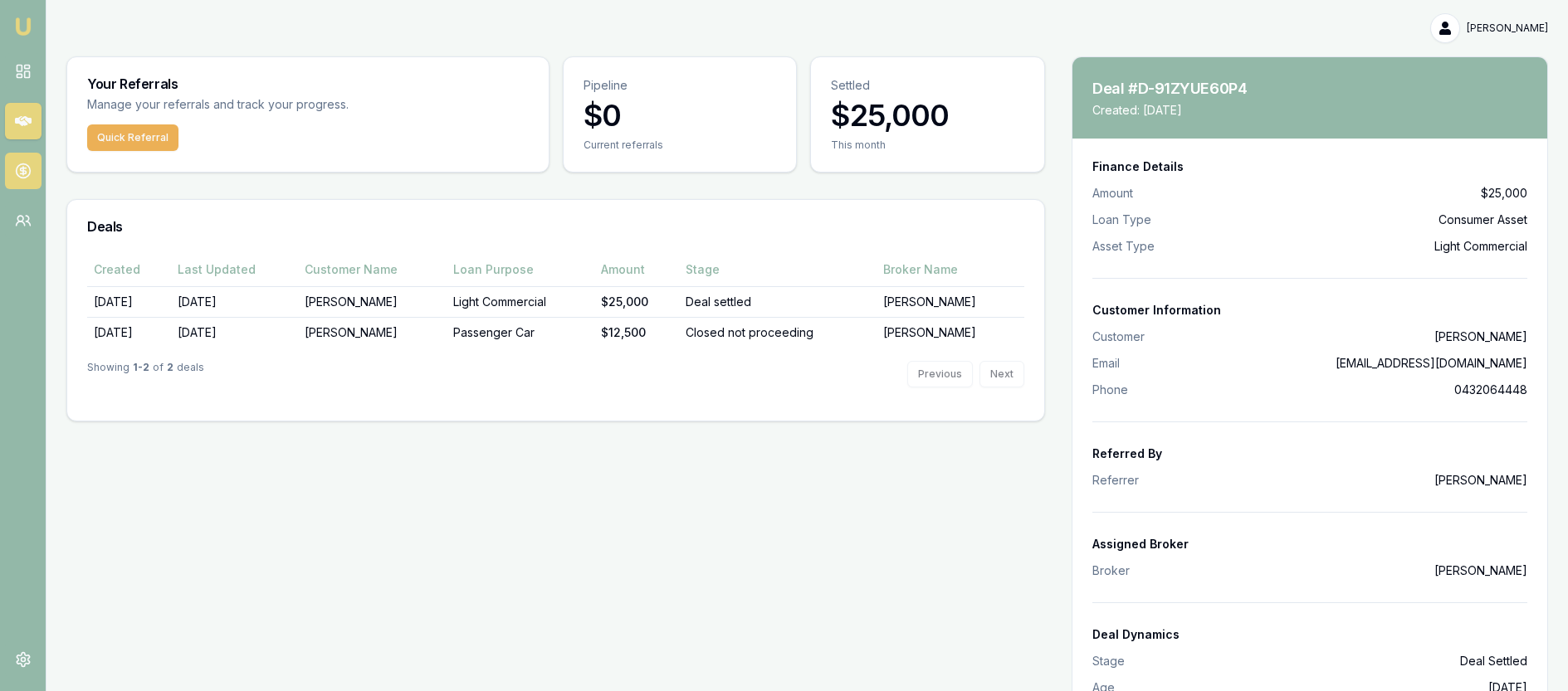
click at [19, 163] on icon at bounding box center [23, 171] width 17 height 17
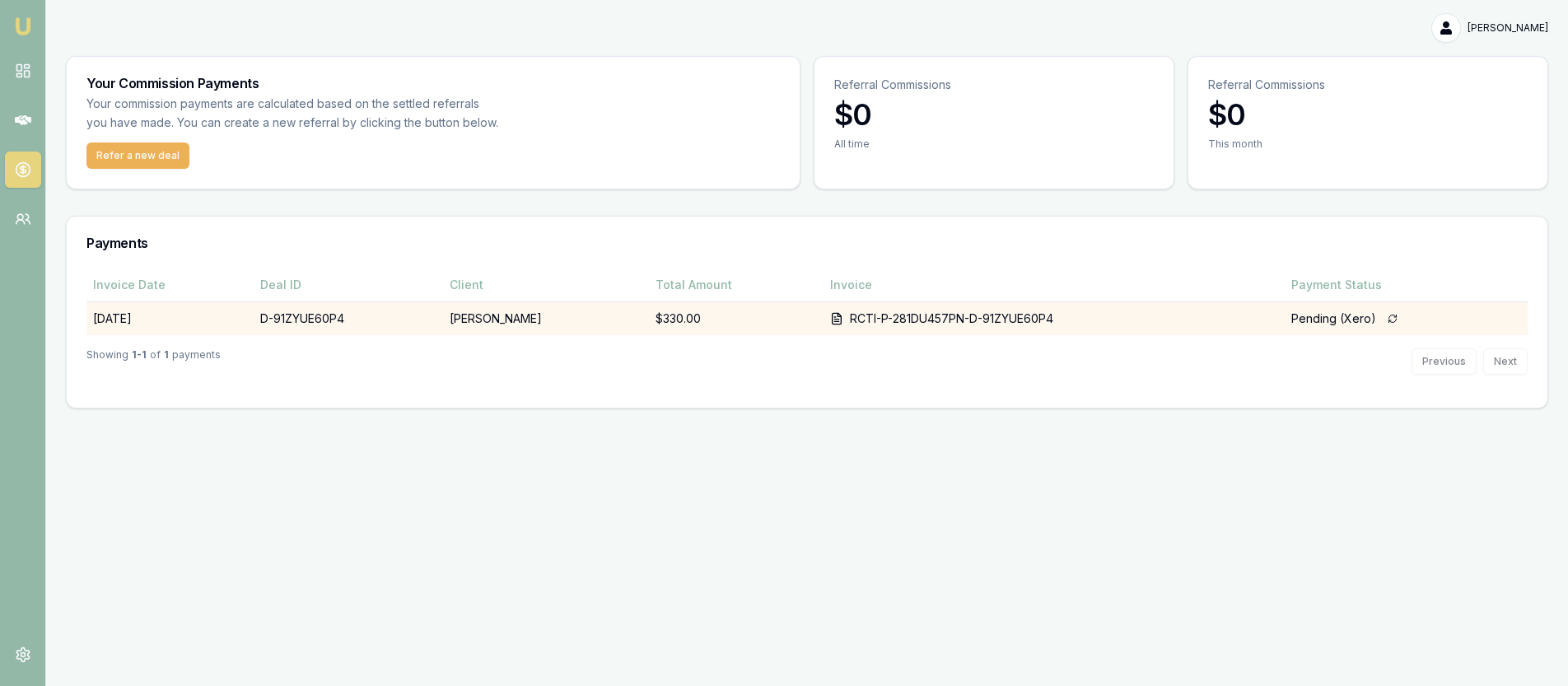
click at [474, 318] on td "Hadi Dirani" at bounding box center [546, 319] width 206 height 34
click at [541, 327] on td "Hadi Dirani" at bounding box center [546, 319] width 206 height 34
click at [832, 324] on icon at bounding box center [837, 319] width 9 height 11
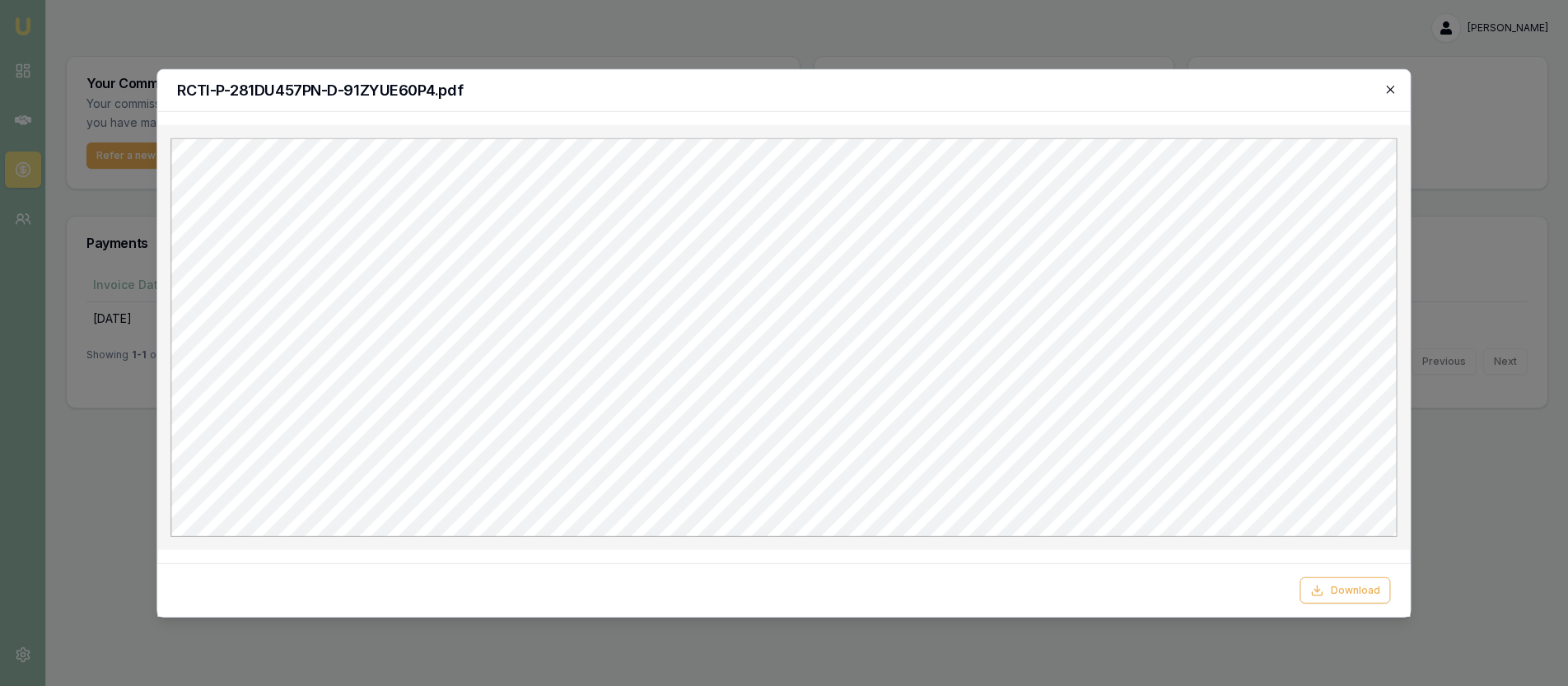
click at [1388, 83] on icon "button" at bounding box center [1391, 89] width 13 height 13
